Goal: Task Accomplishment & Management: Manage account settings

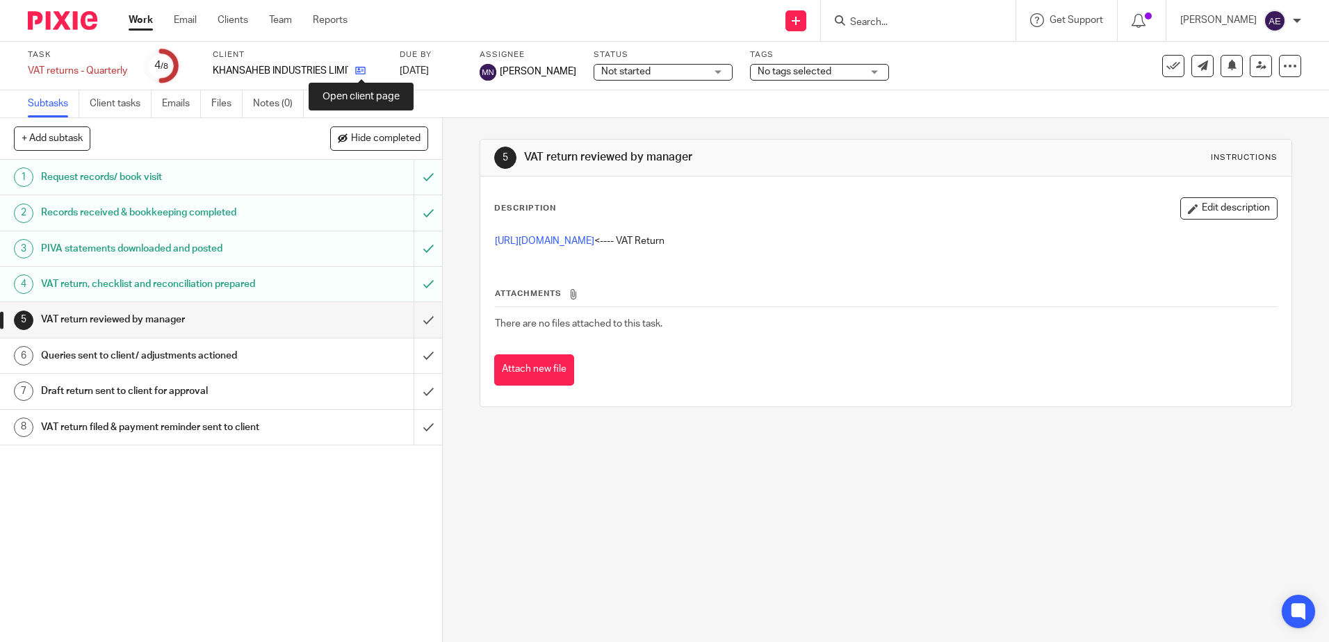
click at [360, 70] on icon at bounding box center [360, 70] width 10 height 10
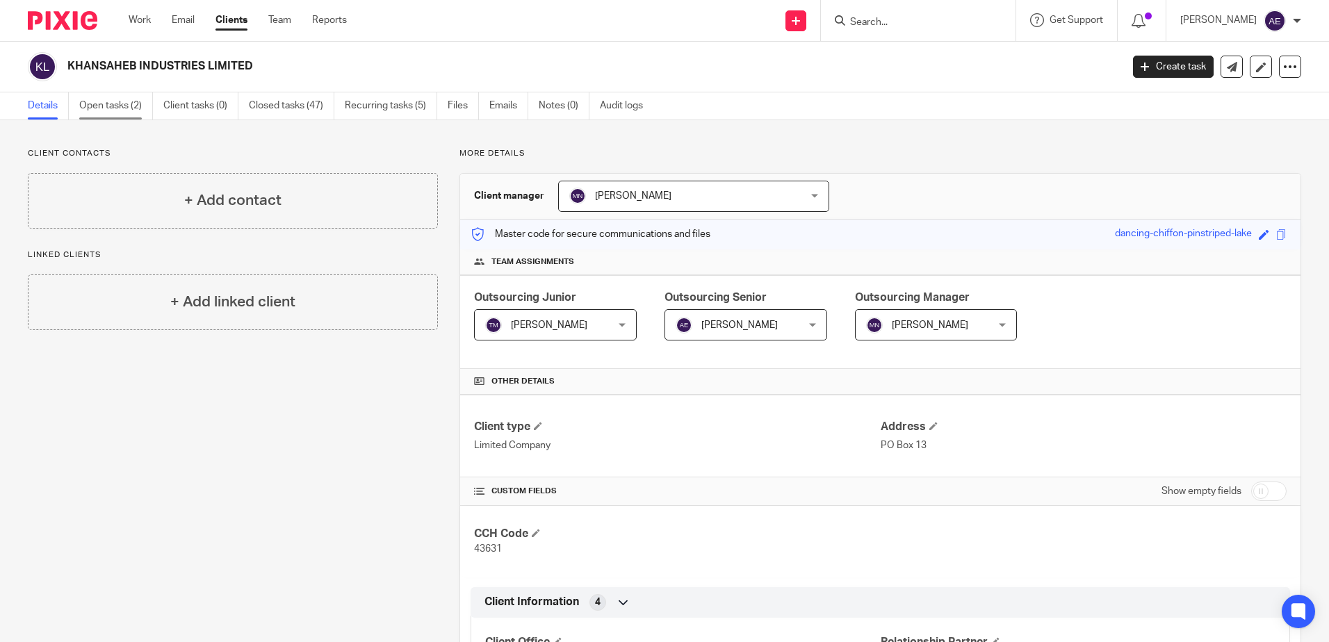
click at [119, 106] on link "Open tasks (2)" at bounding box center [116, 105] width 74 height 27
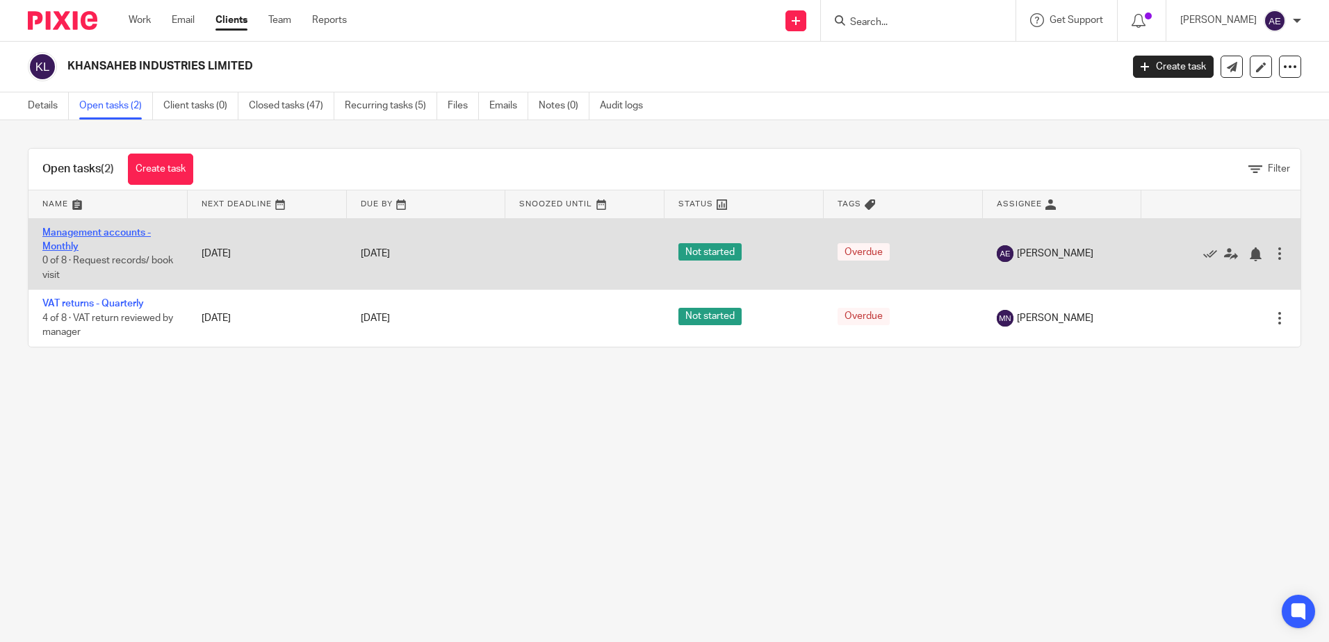
click at [80, 234] on link "Management accounts - Monthly" at bounding box center [96, 240] width 108 height 24
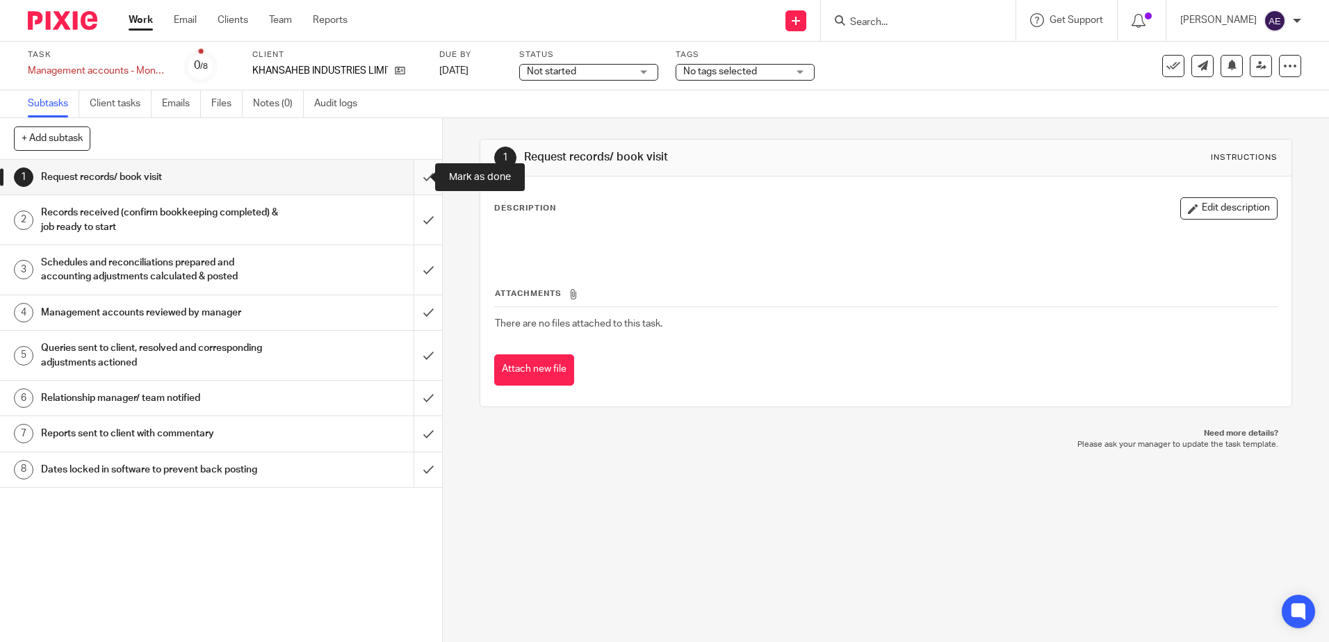
click at [410, 180] on input "submit" at bounding box center [221, 177] width 442 height 35
click at [405, 218] on input "submit" at bounding box center [221, 219] width 442 height 49
click at [417, 261] on input "submit" at bounding box center [221, 269] width 442 height 49
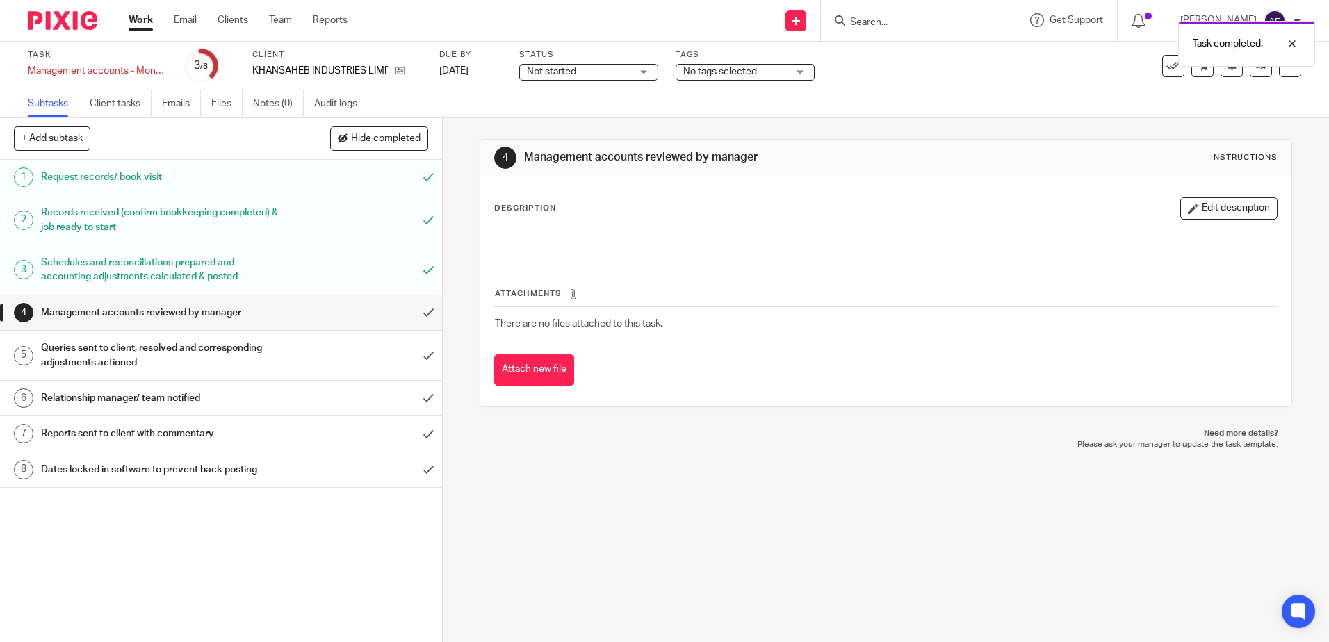
click at [1148, 206] on div "Description Edit description" at bounding box center [885, 208] width 783 height 22
drag, startPoint x: 1161, startPoint y: 205, endPoint x: 1169, endPoint y: 206, distance: 8.4
click at [1180, 206] on button "Edit description" at bounding box center [1228, 208] width 97 height 22
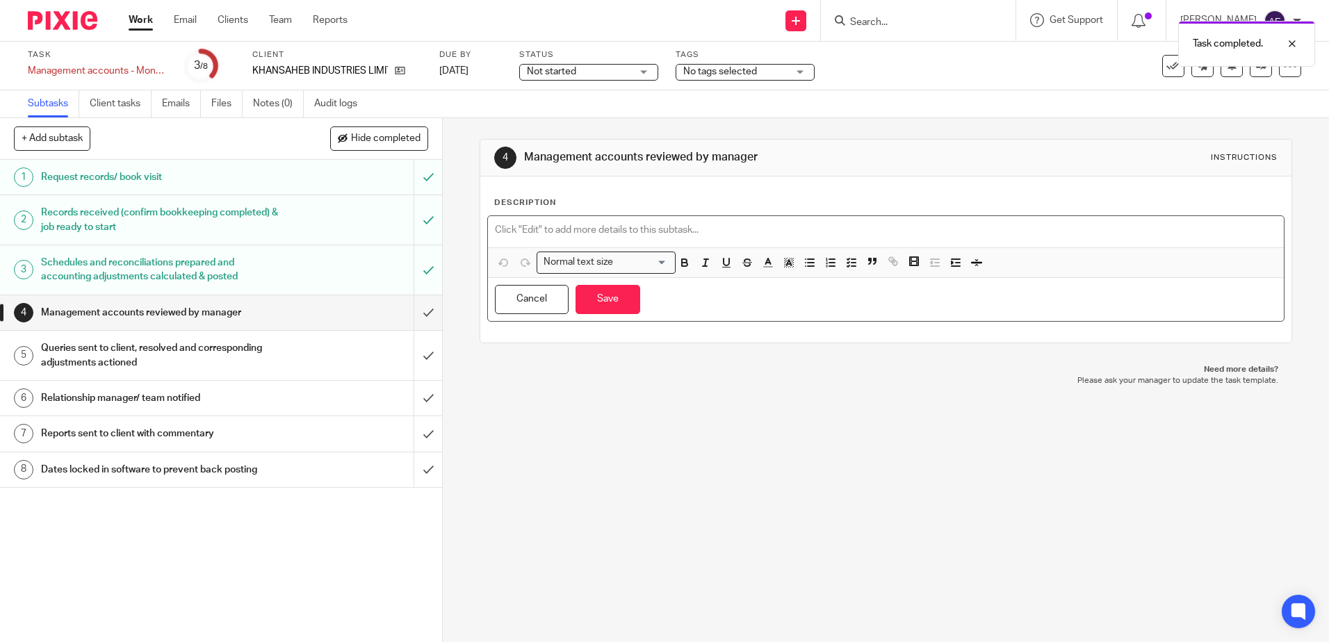
click at [561, 237] on p at bounding box center [885, 230] width 781 height 14
paste div
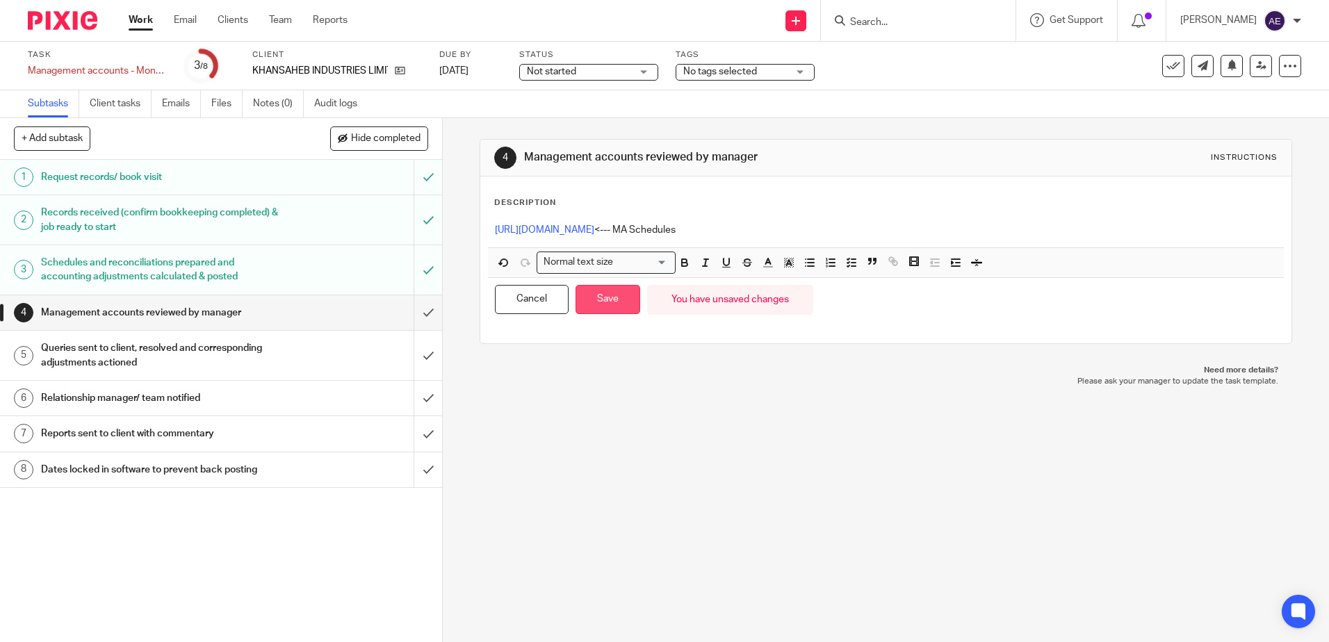
click at [578, 299] on button "Save" at bounding box center [608, 300] width 65 height 30
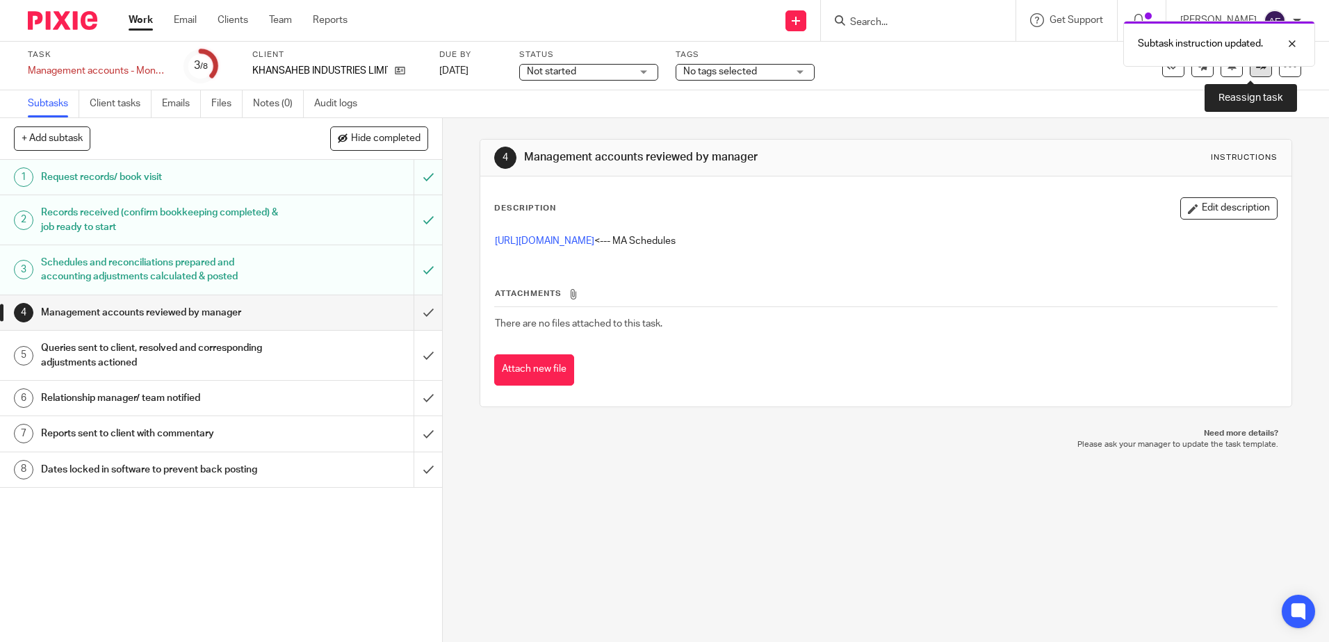
click at [1251, 76] on link at bounding box center [1261, 66] width 22 height 22
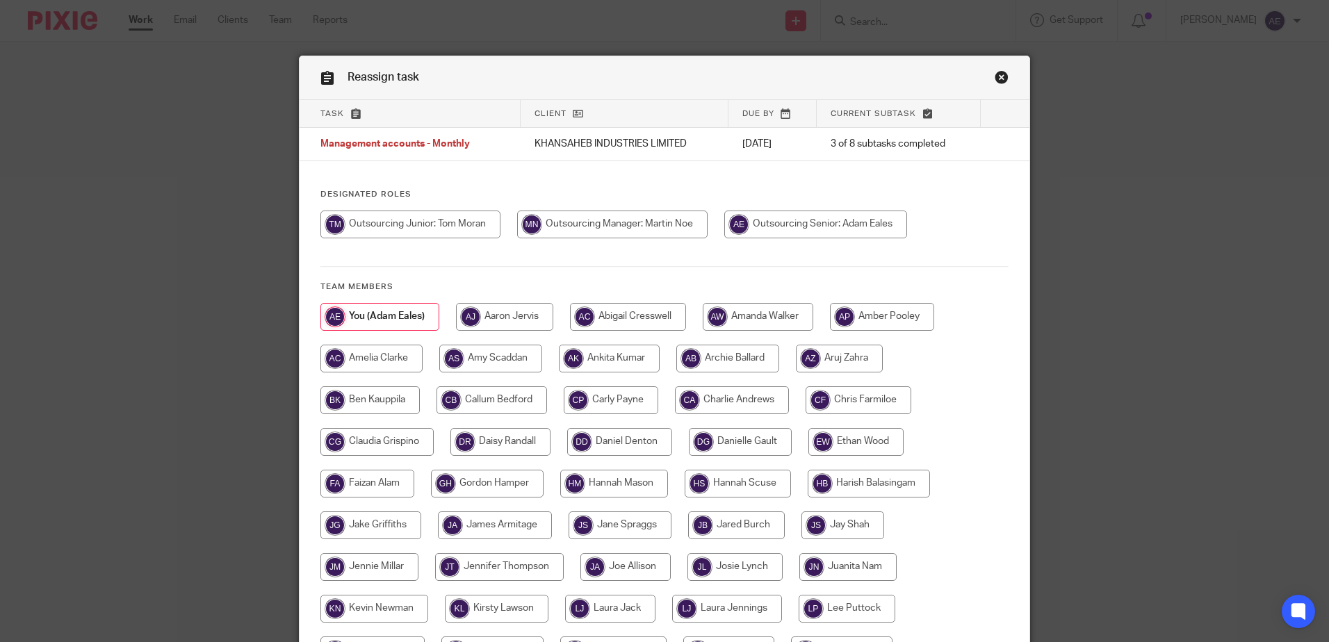
click at [626, 223] on input "radio" at bounding box center [612, 225] width 190 height 28
radio input "true"
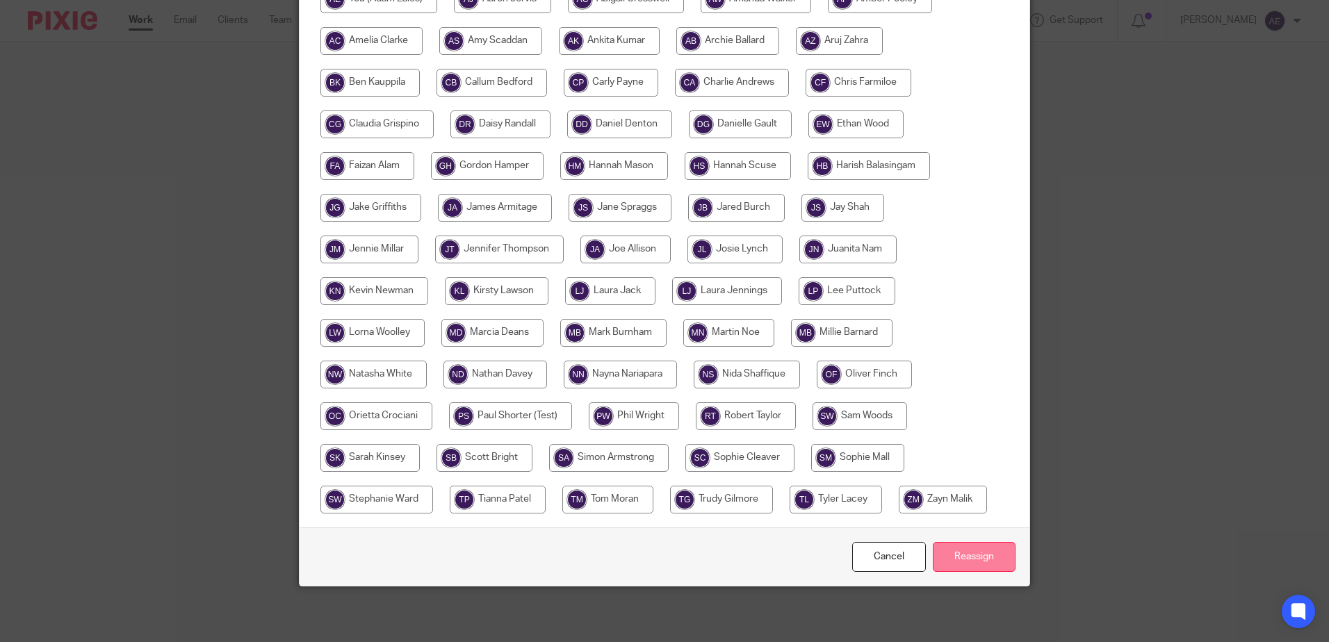
click at [968, 560] on input "Reassign" at bounding box center [974, 557] width 83 height 30
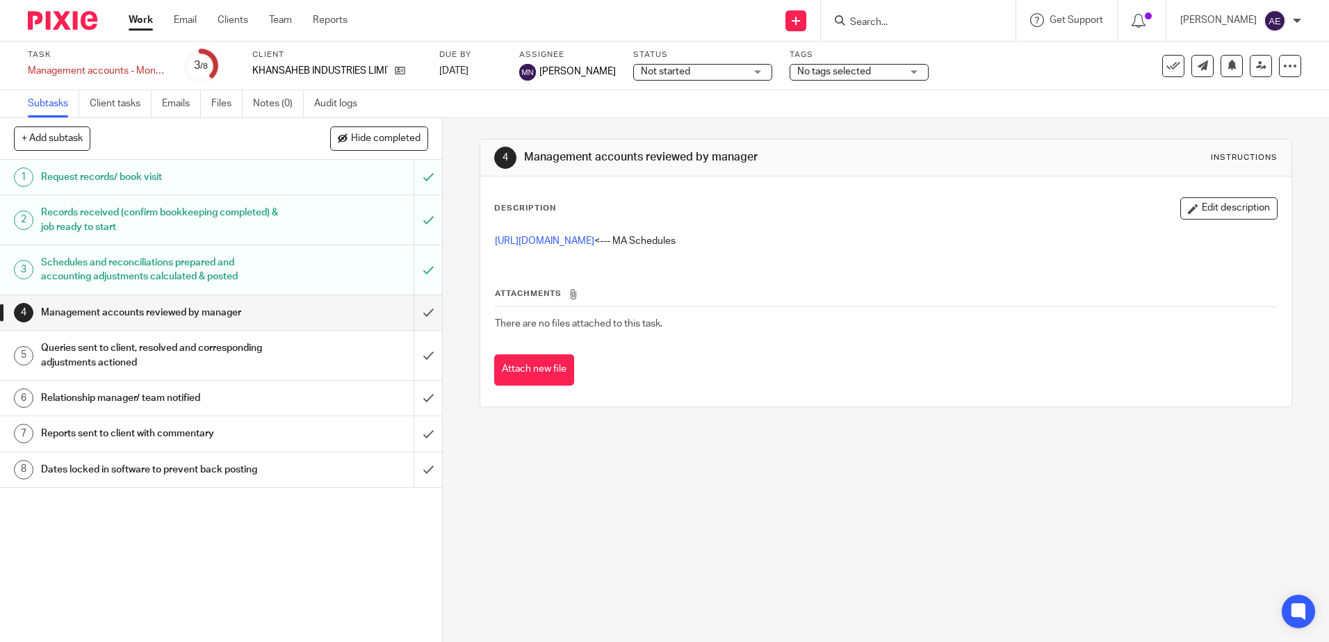
click at [886, 24] on input "Search" at bounding box center [911, 23] width 125 height 13
type input "rogers"
click at [919, 51] on link at bounding box center [939, 54] width 186 height 21
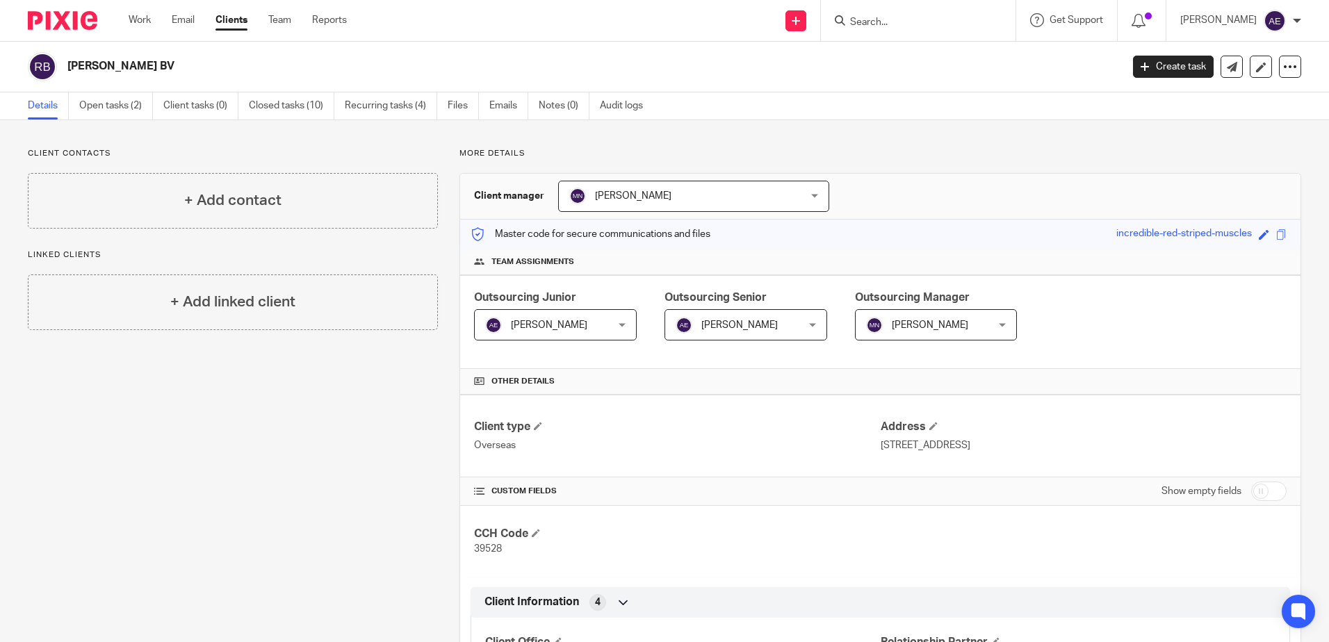
click at [915, 29] on input "Search" at bounding box center [911, 23] width 125 height 13
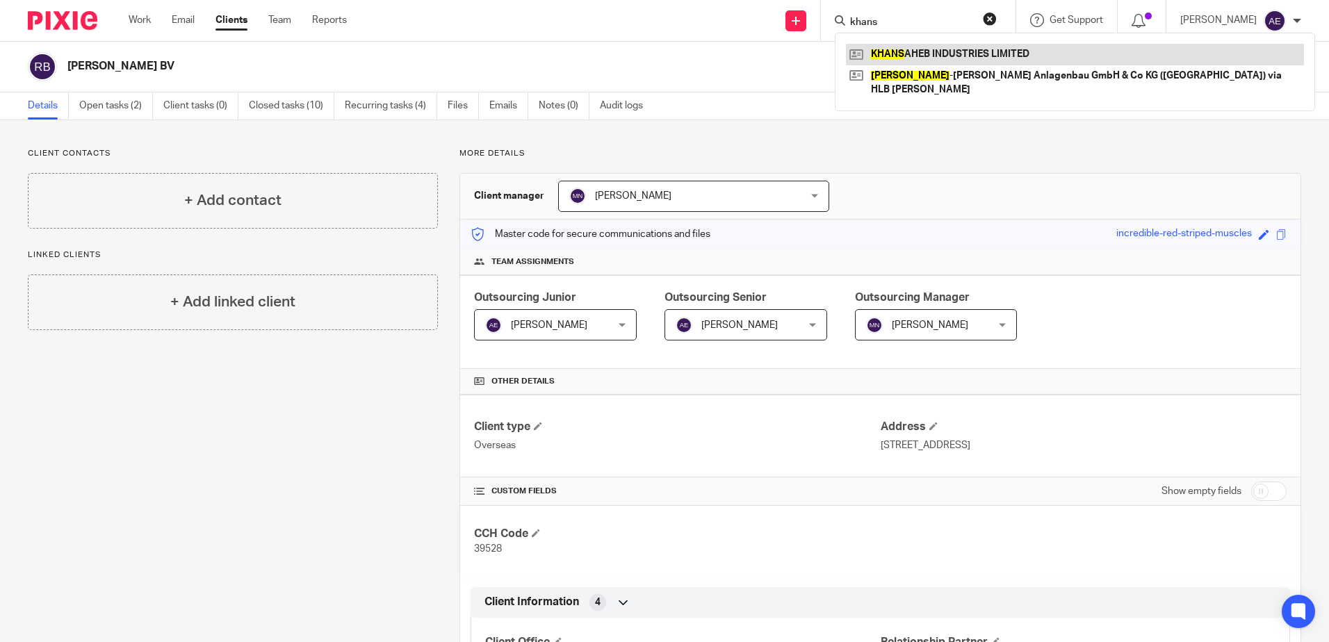
type input "khans"
click at [1020, 44] on link at bounding box center [1075, 54] width 458 height 21
